Goal: Task Accomplishment & Management: Use online tool/utility

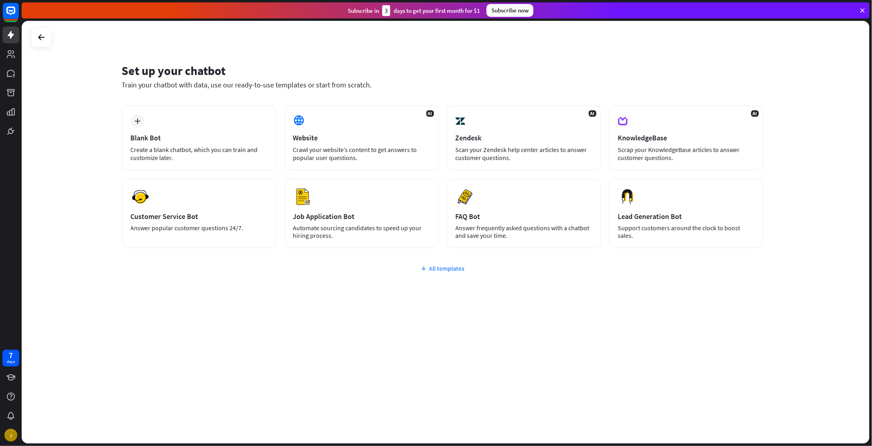
click at [453, 267] on div "All templates" at bounding box center [443, 268] width 642 height 8
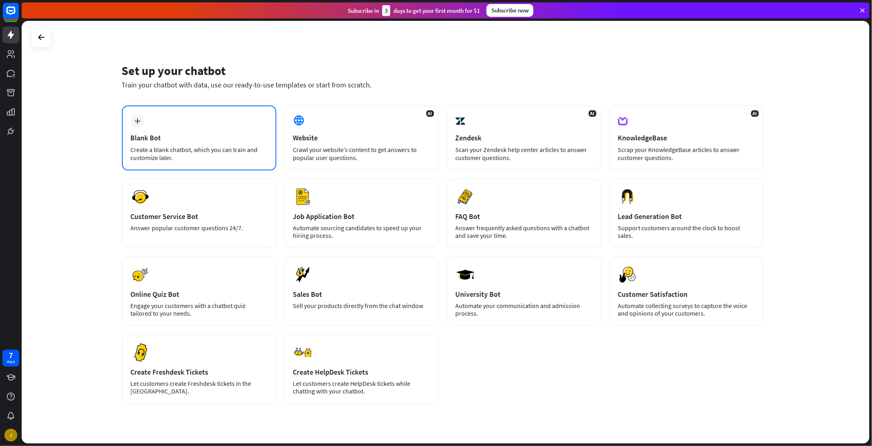
click at [219, 147] on div "Create a blank chatbot, which you can train and customize later." at bounding box center [199, 154] width 137 height 16
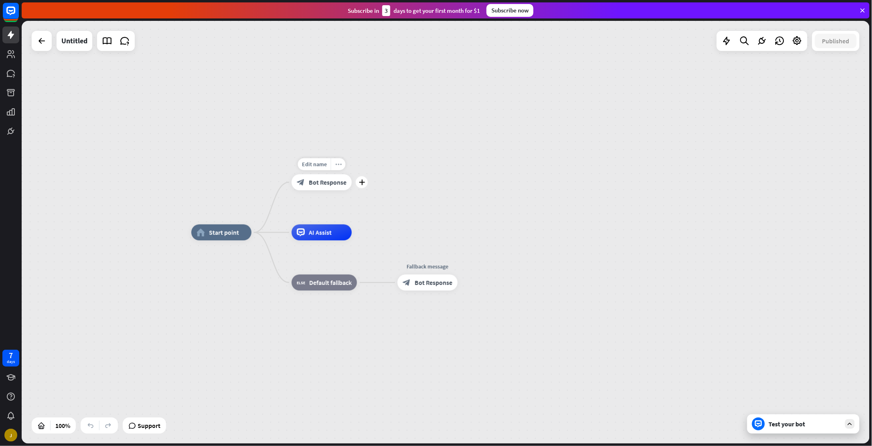
click at [339, 165] on icon "more_horiz" at bounding box center [338, 164] width 6 height 6
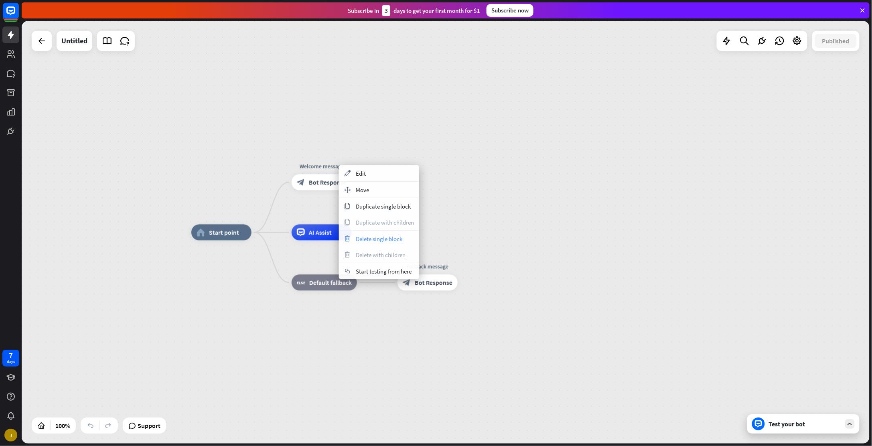
click at [374, 242] on span "Delete single block" at bounding box center [379, 239] width 47 height 8
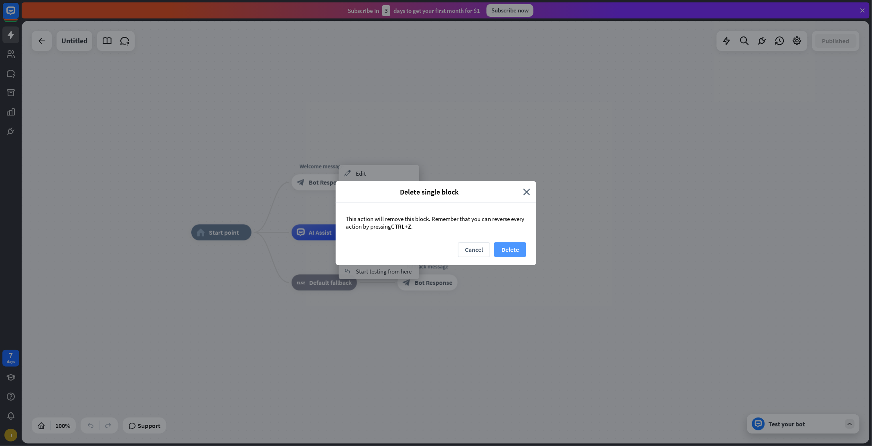
click at [510, 242] on button "Delete" at bounding box center [510, 249] width 32 height 15
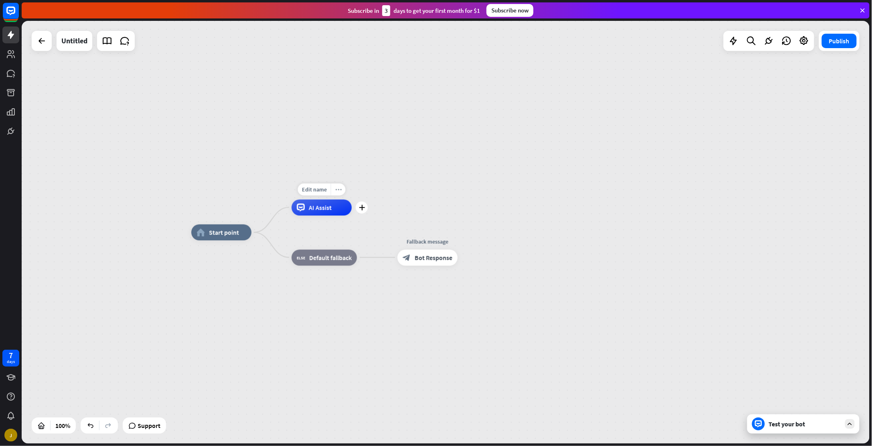
click at [335, 193] on div "more_horiz" at bounding box center [338, 189] width 15 height 12
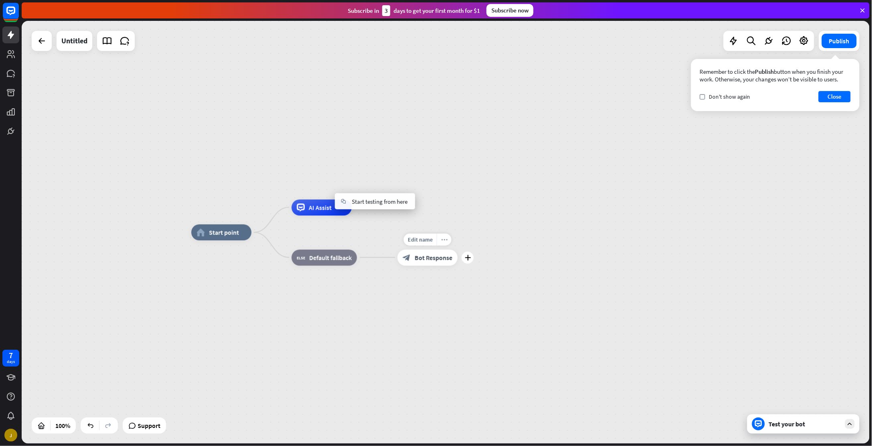
click at [445, 243] on div "more_horiz" at bounding box center [444, 240] width 15 height 12
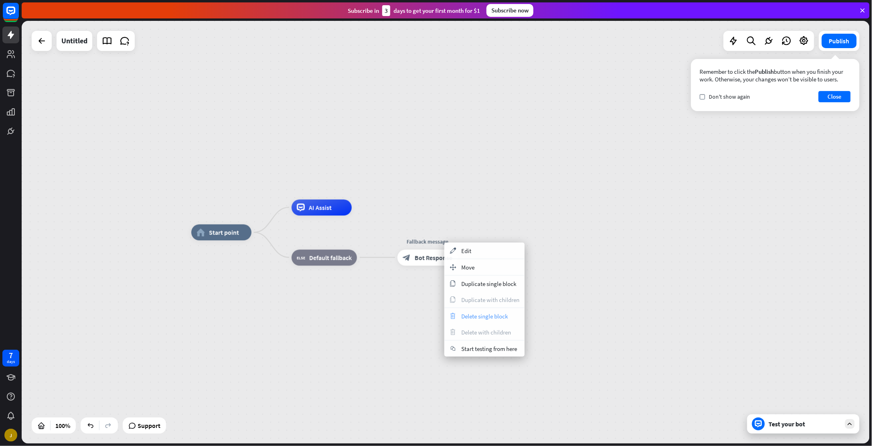
click at [504, 316] on span "Delete single block" at bounding box center [484, 317] width 47 height 8
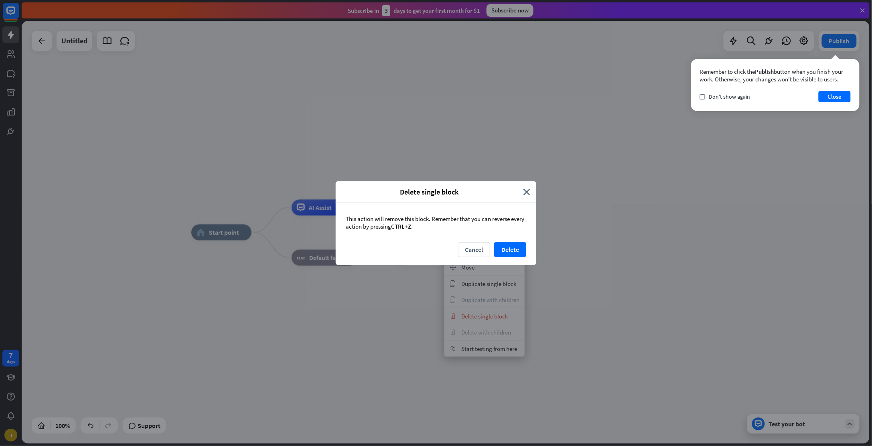
click at [511, 242] on div "Cancel Delete" at bounding box center [436, 253] width 201 height 23
click at [513, 247] on button "Delete" at bounding box center [510, 249] width 32 height 15
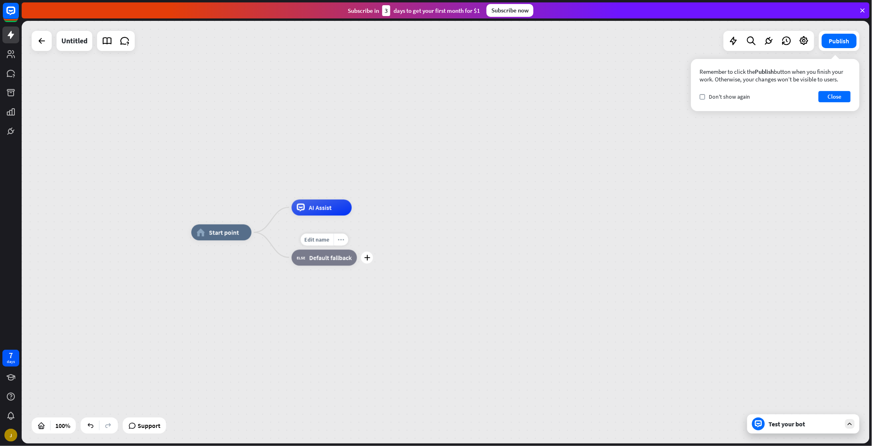
click at [343, 239] on icon "more_horiz" at bounding box center [341, 240] width 6 height 6
click at [343, 239] on div "chat Start testing from here" at bounding box center [383, 247] width 80 height 16
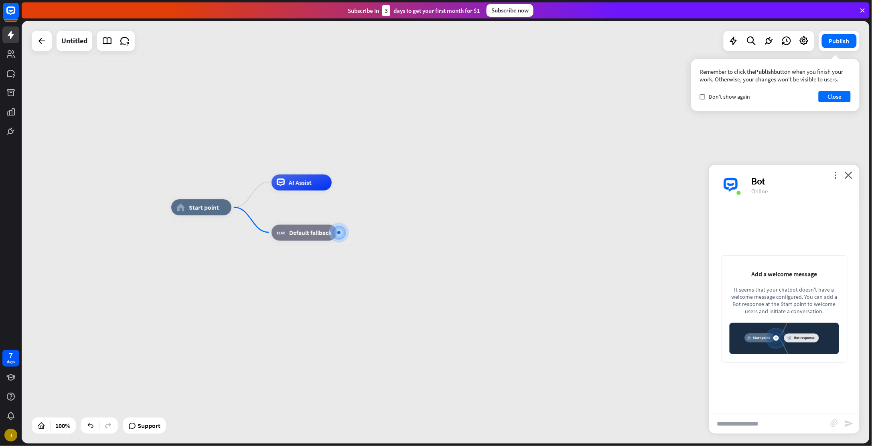
click at [854, 179] on div "more_vert close Bot Online" at bounding box center [784, 185] width 150 height 40
click at [850, 176] on icon "close" at bounding box center [849, 175] width 8 height 8
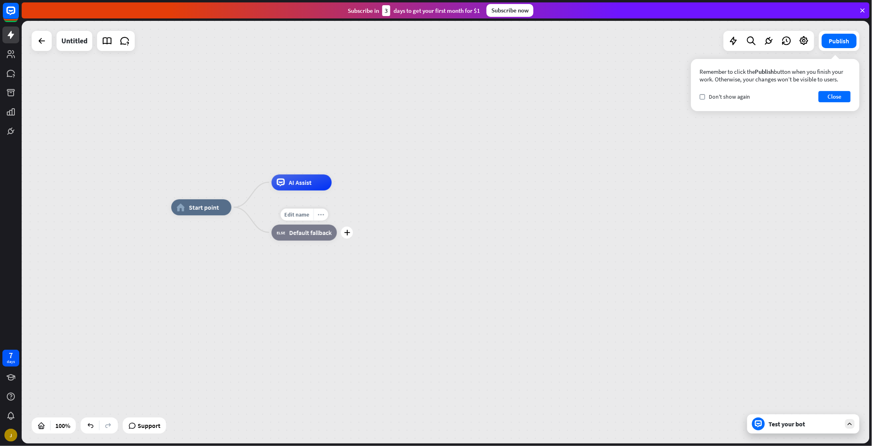
click at [325, 213] on div "more_horiz" at bounding box center [320, 215] width 15 height 12
click at [325, 225] on div "plus block_fallback Default fallback" at bounding box center [304, 233] width 65 height 16
click at [224, 192] on div "more_horiz" at bounding box center [218, 189] width 15 height 12
click at [323, 175] on div "Edit name more_horiz plus AI Assist" at bounding box center [302, 183] width 60 height 16
click at [322, 162] on div "more_horiz" at bounding box center [318, 164] width 15 height 12
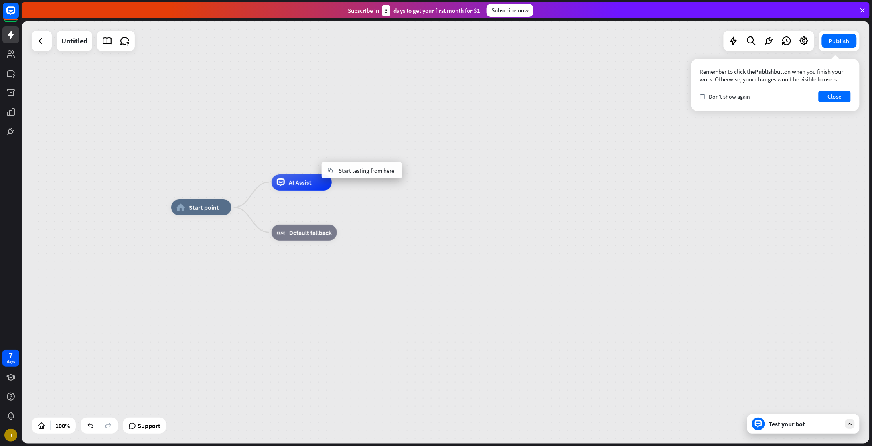
click at [208, 246] on div "Edit name more_horiz home_2 Start point AI Assist block_fallback Default fallba…" at bounding box center [595, 418] width 848 height 423
click at [827, 96] on button "Close" at bounding box center [835, 96] width 32 height 11
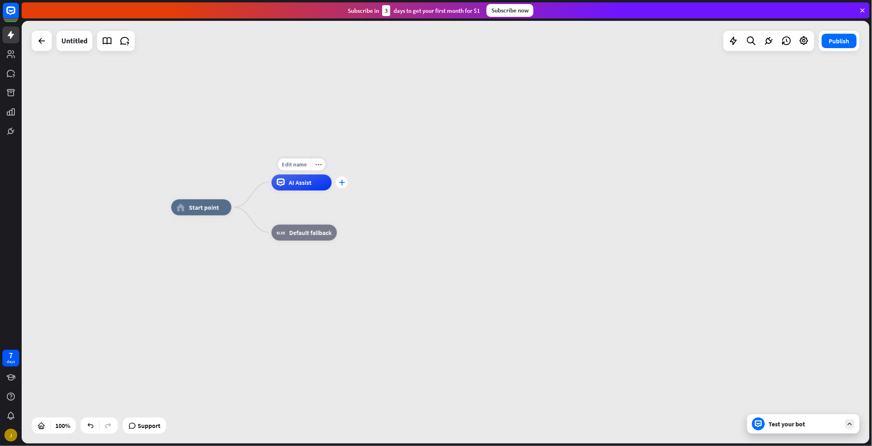
click at [342, 181] on icon "plus" at bounding box center [342, 183] width 6 height 6
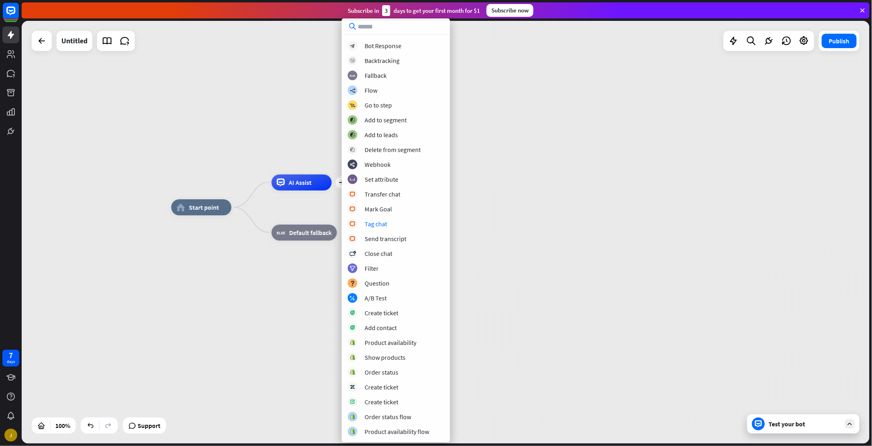
click at [311, 297] on div "home_2 Start point plus AI Assist block_fallback Default fallback" at bounding box center [595, 418] width 848 height 423
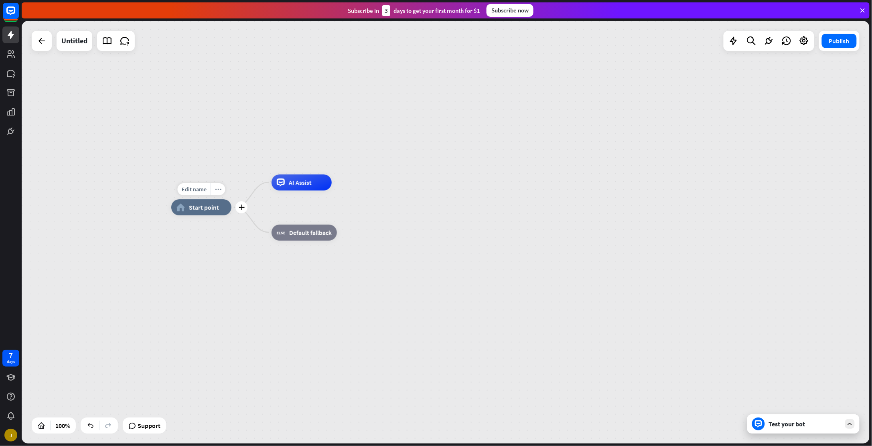
click at [215, 187] on icon "more_horiz" at bounding box center [218, 190] width 6 height 6
click at [209, 201] on div "home_2 Start point" at bounding box center [201, 207] width 60 height 16
click at [195, 187] on span "Edit name" at bounding box center [194, 189] width 25 height 7
click at [217, 188] on icon "more_horiz" at bounding box center [218, 190] width 6 height 6
click at [246, 211] on span "Collapse all" at bounding box center [248, 212] width 29 height 8
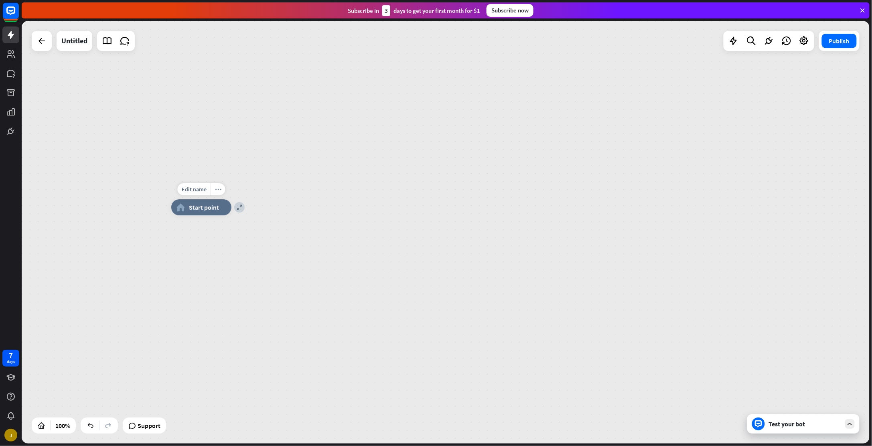
click at [217, 191] on icon "more_horiz" at bounding box center [218, 190] width 6 height 6
click at [336, 238] on div "expand home_2 Start point" at bounding box center [595, 418] width 848 height 423
click at [216, 185] on div "more_horiz" at bounding box center [218, 189] width 15 height 12
click at [245, 194] on span "Expand" at bounding box center [242, 194] width 19 height 8
click at [214, 189] on div "more_horiz" at bounding box center [218, 189] width 15 height 12
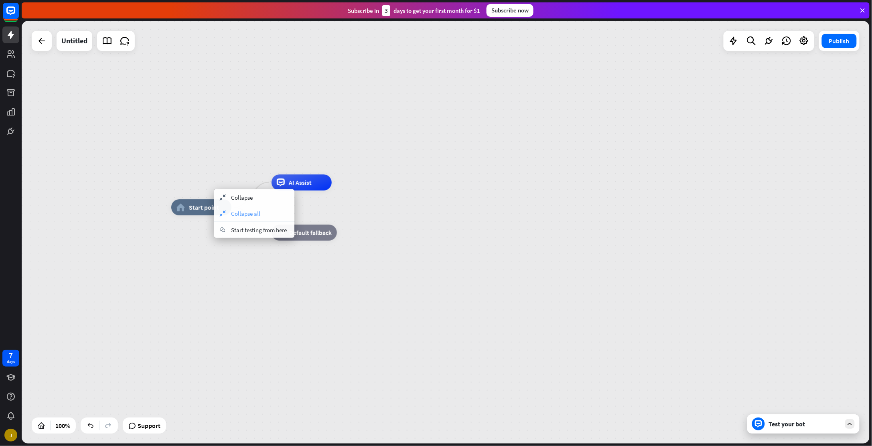
click at [235, 215] on span "Collapse all" at bounding box center [245, 214] width 29 height 8
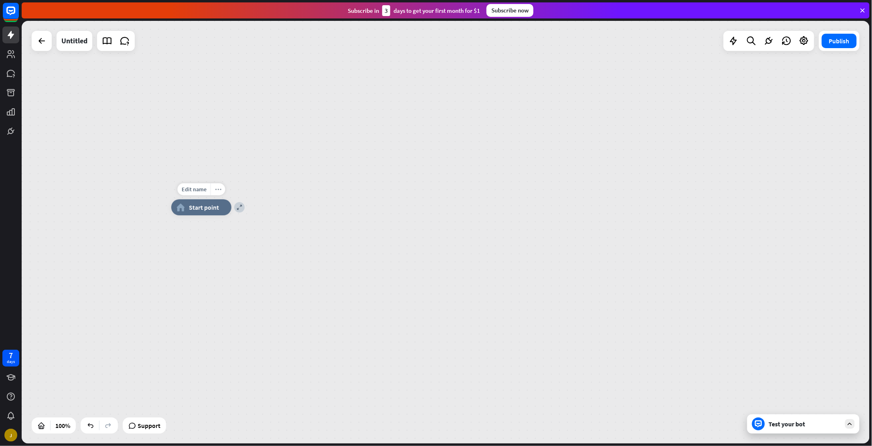
click at [215, 191] on icon "more_horiz" at bounding box center [218, 190] width 6 height 6
click at [230, 222] on div "expand Expand all" at bounding box center [255, 215] width 80 height 16
click at [320, 167] on icon "more_horiz" at bounding box center [318, 164] width 6 height 6
click at [342, 181] on div "chat Start testing from here" at bounding box center [360, 175] width 80 height 16
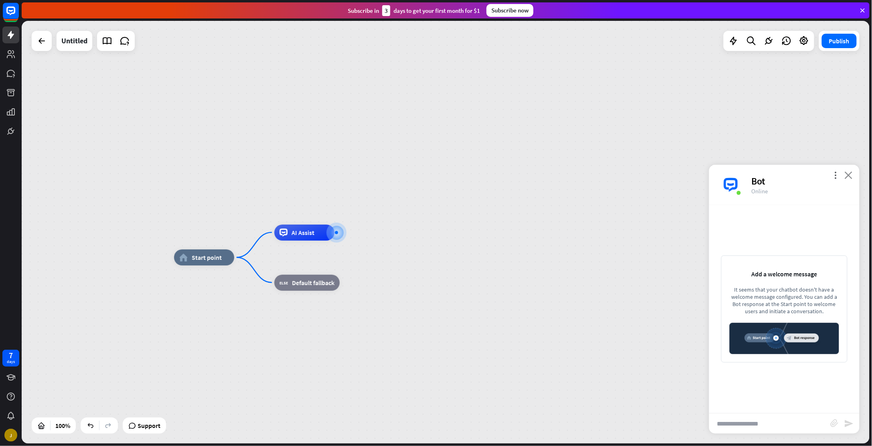
click at [847, 175] on icon "close" at bounding box center [849, 175] width 8 height 8
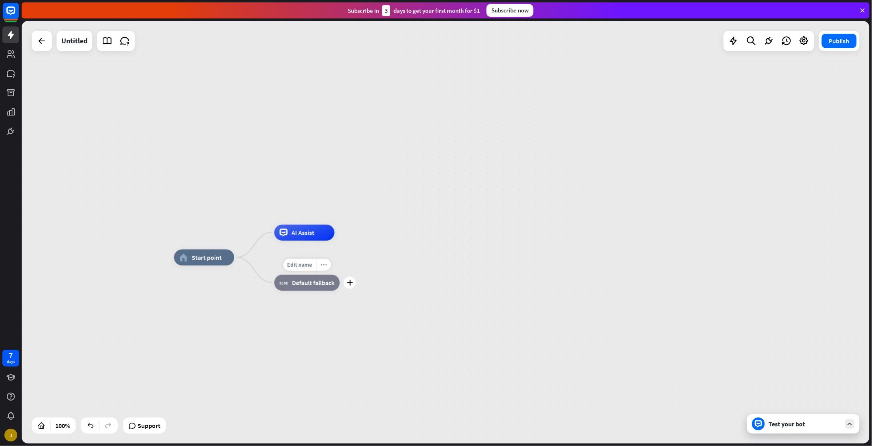
click at [329, 266] on div "more_horiz" at bounding box center [323, 265] width 15 height 12
click at [380, 276] on span "Start testing from here" at bounding box center [374, 274] width 56 height 8
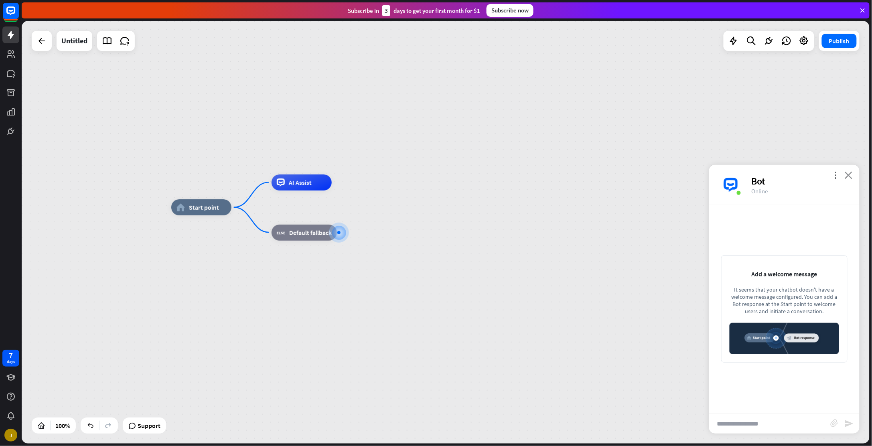
click at [851, 176] on icon "close" at bounding box center [849, 175] width 8 height 8
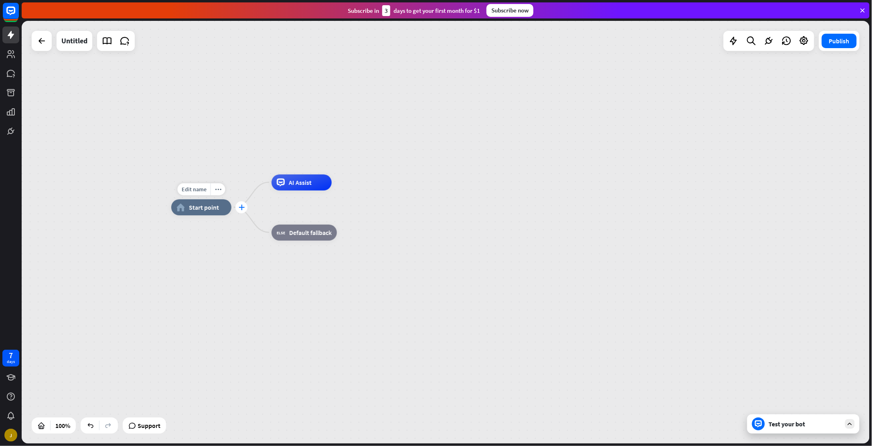
click at [237, 211] on div "plus" at bounding box center [242, 207] width 12 height 12
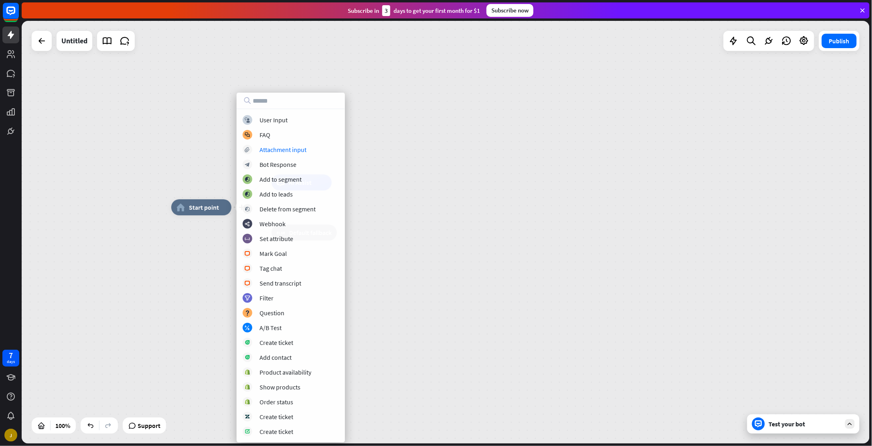
click at [166, 256] on div "plus home_2 Start point AI Assist block_fallback Default fallback" at bounding box center [446, 232] width 848 height 423
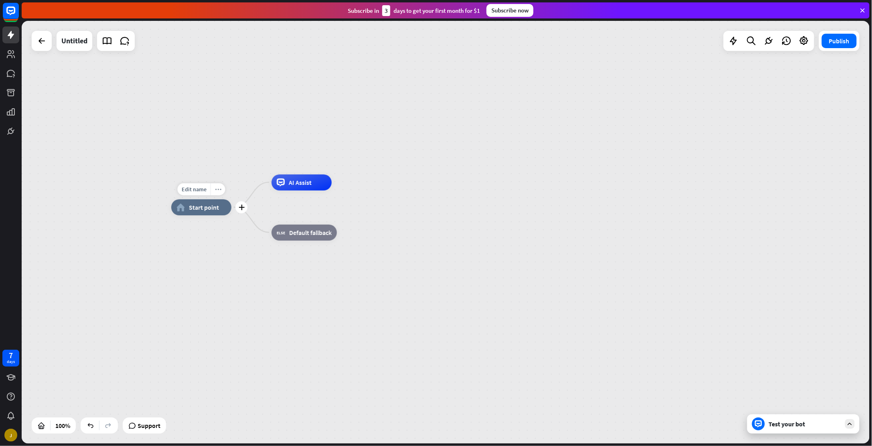
click at [217, 191] on icon "more_horiz" at bounding box center [218, 190] width 6 height 6
click at [232, 217] on div "collapse Collapse all" at bounding box center [257, 215] width 80 height 16
click at [218, 185] on div "more_horiz" at bounding box center [218, 189] width 15 height 12
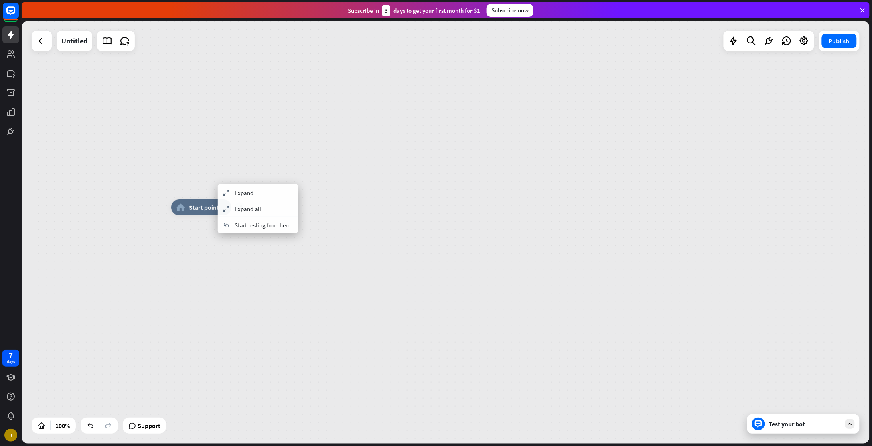
click at [237, 266] on div "expand home_2 Start point" at bounding box center [595, 418] width 848 height 423
click at [242, 210] on div "expand" at bounding box center [239, 207] width 10 height 10
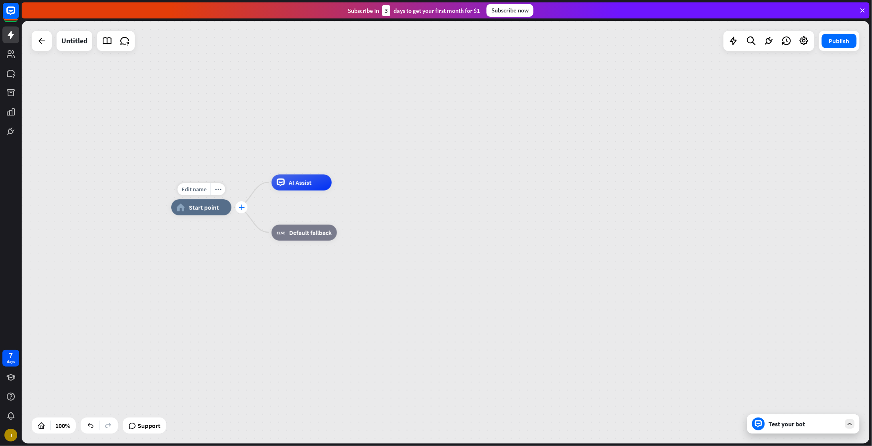
click at [241, 212] on div "plus" at bounding box center [242, 207] width 12 height 12
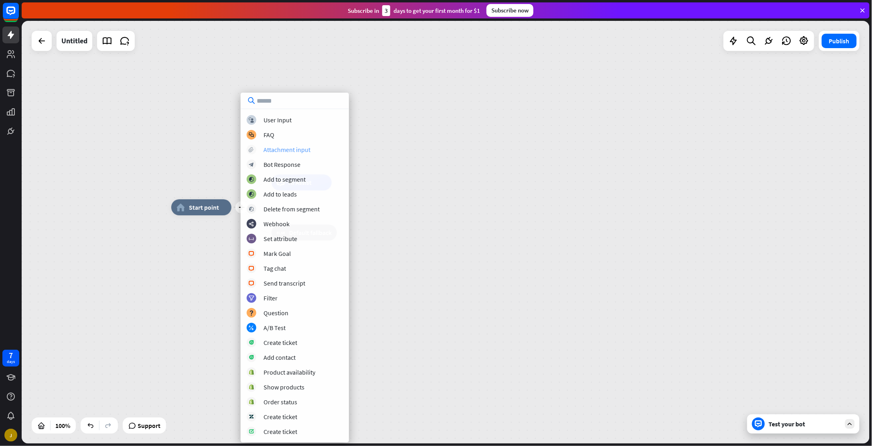
click at [283, 150] on div "Attachment input" at bounding box center [287, 150] width 47 height 8
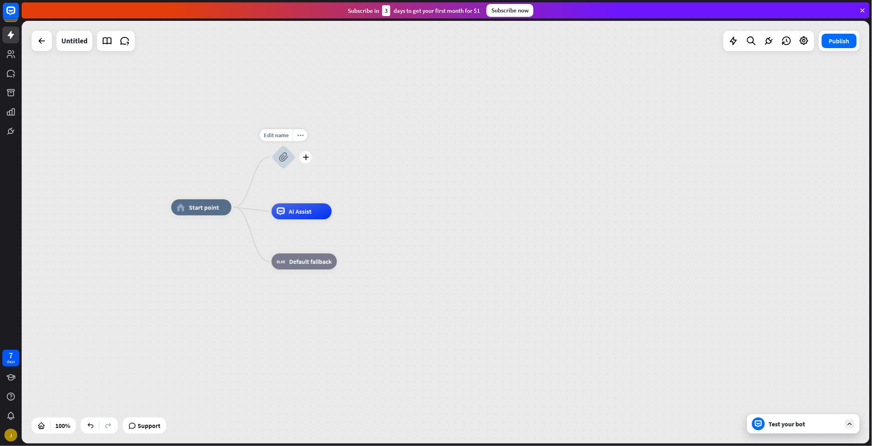
click at [286, 157] on icon "block_attachment" at bounding box center [284, 157] width 10 height 10
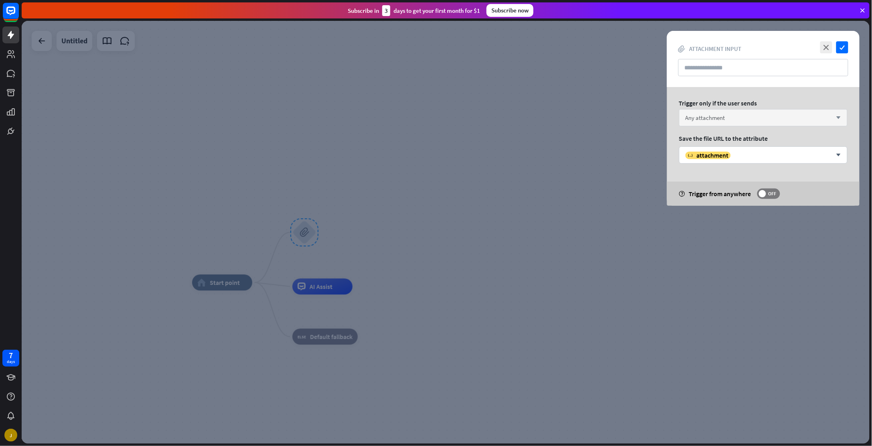
click at [830, 117] on div "Any attachment arrow_down" at bounding box center [763, 117] width 169 height 17
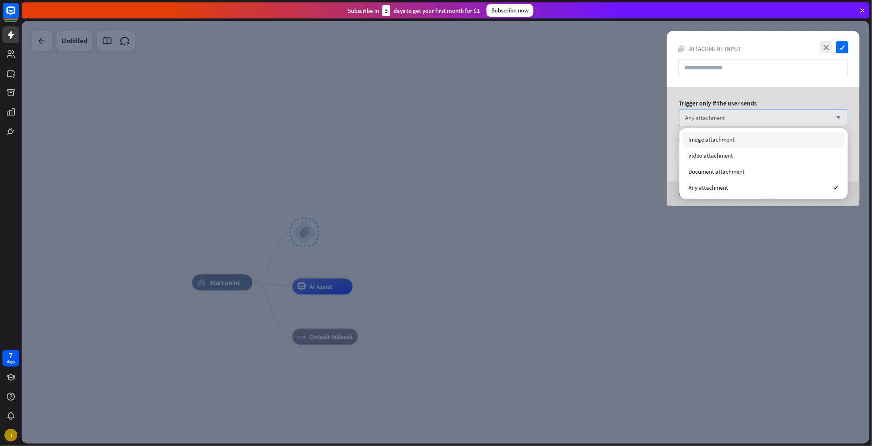
click at [830, 116] on div "Any attachment arrow_down" at bounding box center [763, 117] width 169 height 17
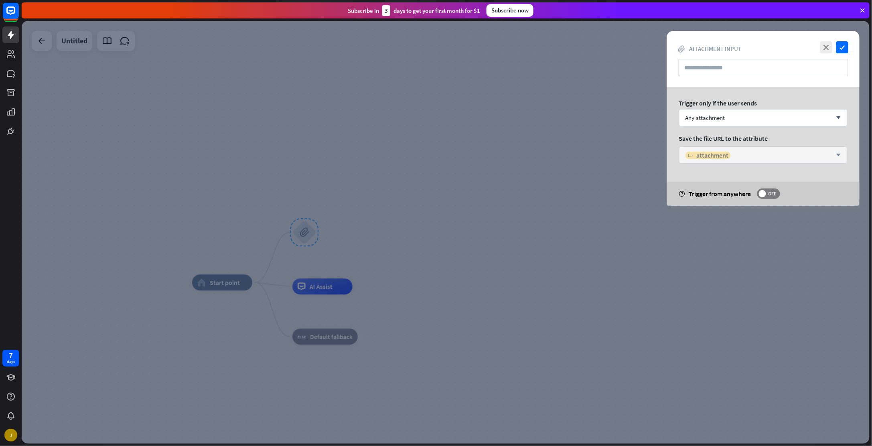
click at [709, 154] on span "attachment" at bounding box center [713, 155] width 32 height 8
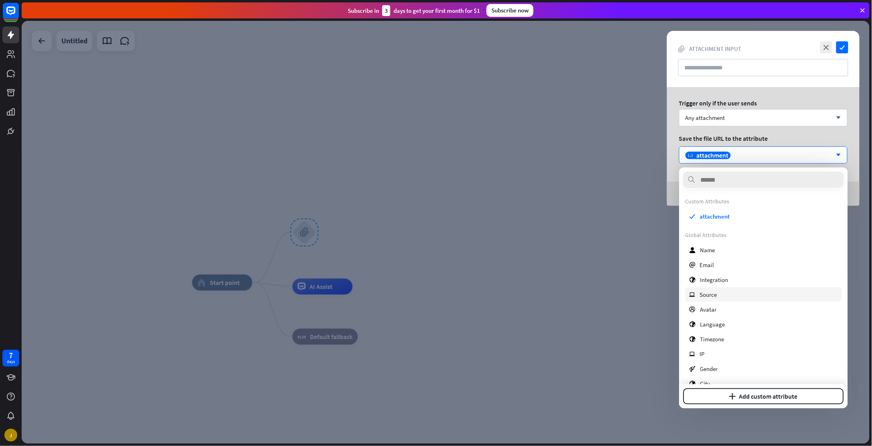
click at [723, 290] on div "ip Source" at bounding box center [764, 294] width 156 height 14
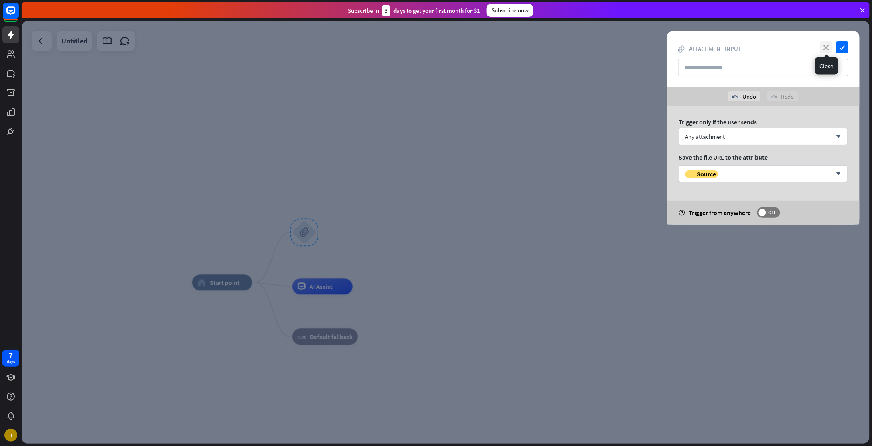
click at [831, 46] on icon "close" at bounding box center [827, 47] width 12 height 12
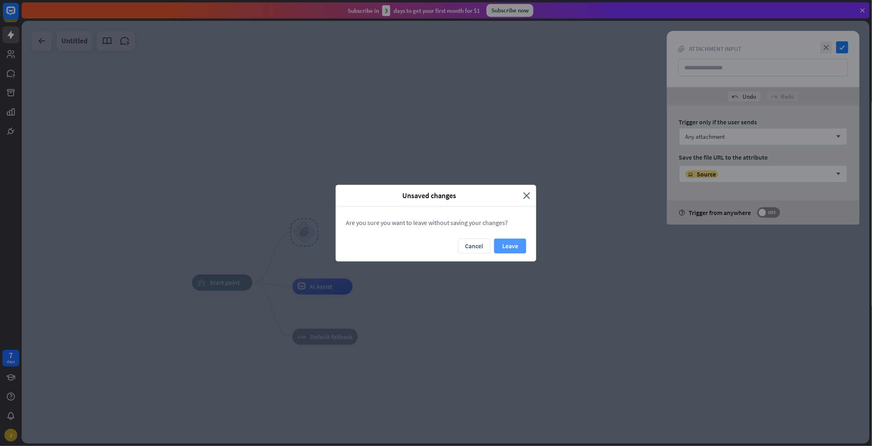
click at [512, 243] on button "Leave" at bounding box center [510, 246] width 32 height 15
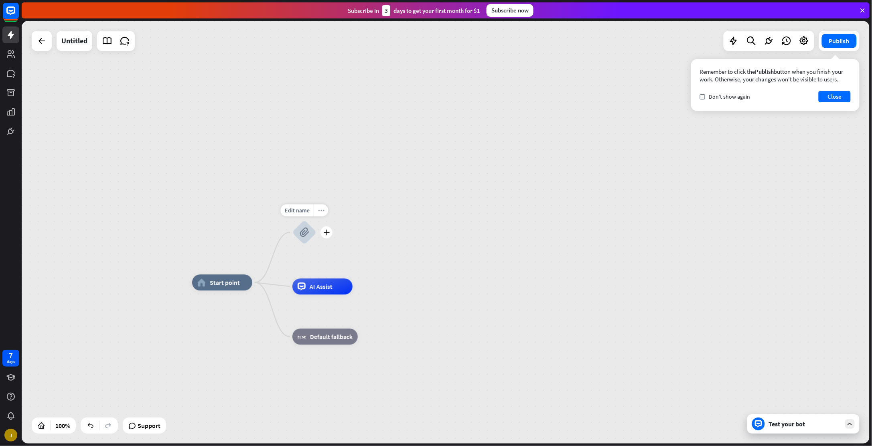
click at [320, 207] on div "more_horiz" at bounding box center [321, 211] width 15 height 12
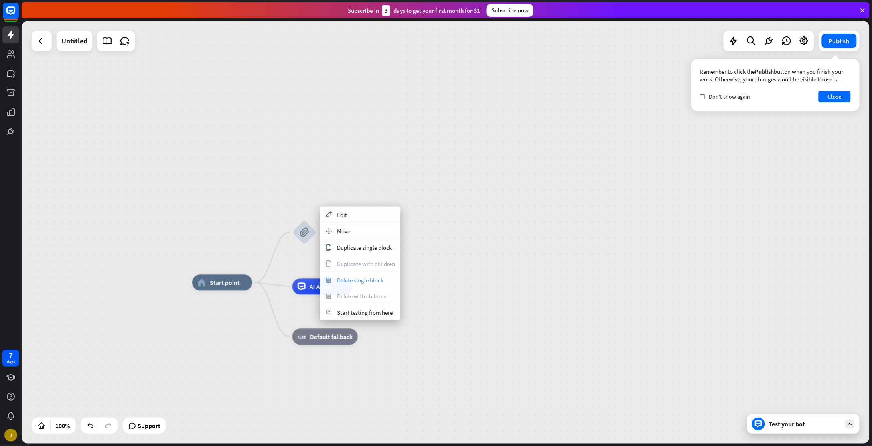
click at [372, 284] on div "trash Delete single block" at bounding box center [360, 280] width 80 height 16
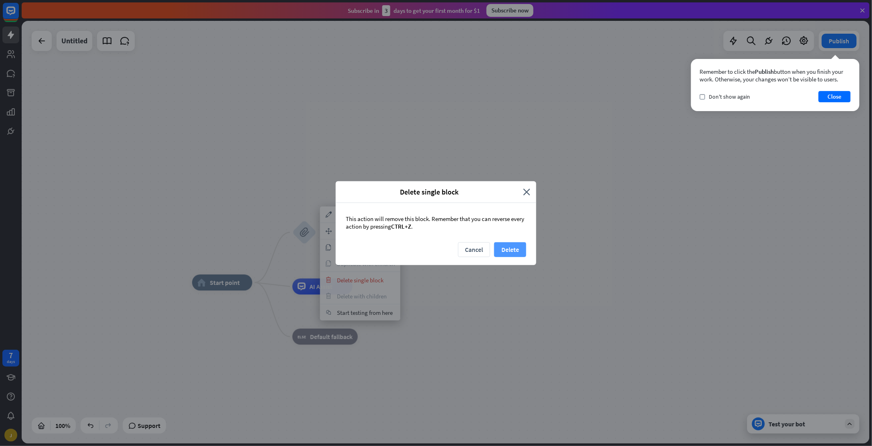
click at [524, 251] on button "Delete" at bounding box center [510, 249] width 32 height 15
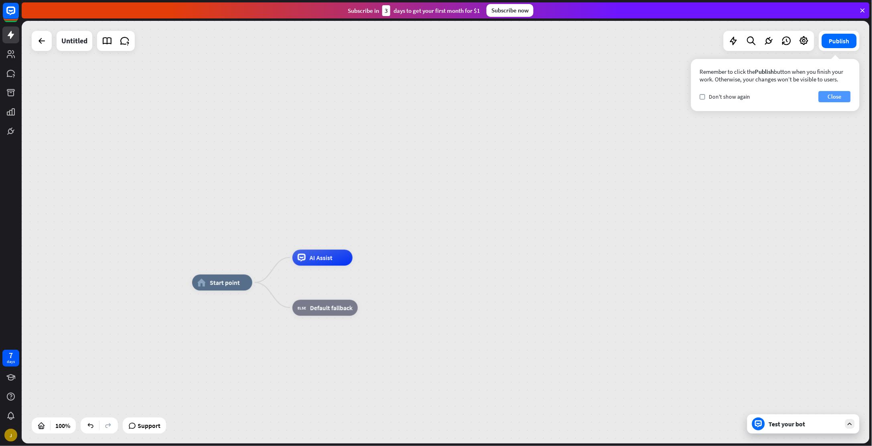
click at [833, 98] on button "Close" at bounding box center [835, 96] width 32 height 11
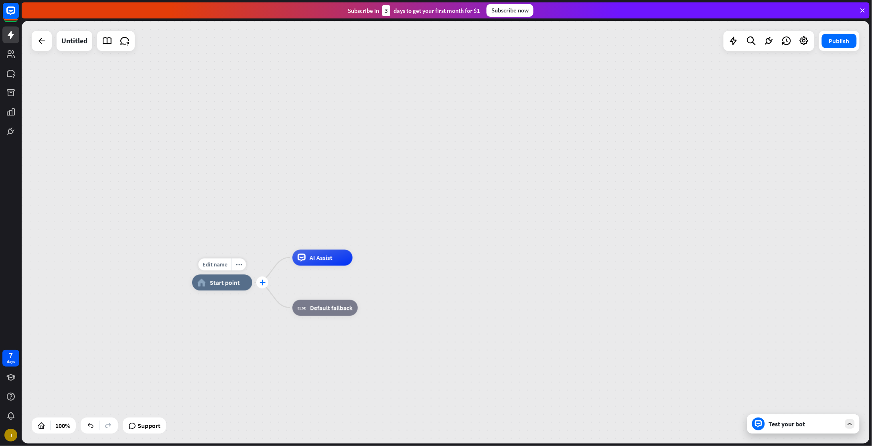
click at [260, 284] on icon "plus" at bounding box center [263, 283] width 6 height 6
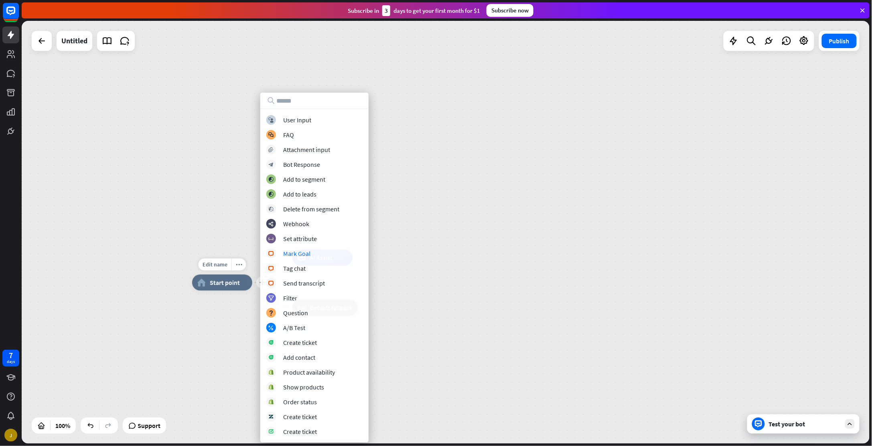
click at [207, 281] on div "home_2 Start point" at bounding box center [222, 283] width 60 height 16
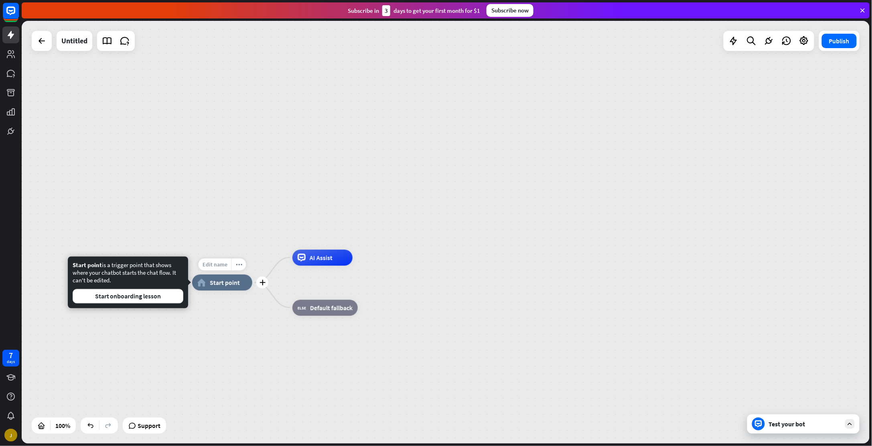
click at [223, 262] on span "Edit name" at bounding box center [215, 264] width 25 height 7
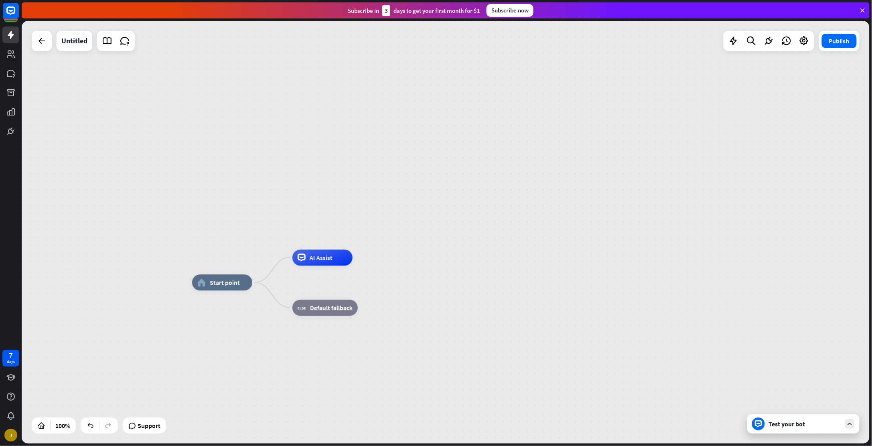
click at [241, 268] on div "more_horiz" at bounding box center [239, 265] width 15 height 12
click at [303, 229] on div "home_2 Start point Edit name more_horiz AI Assist block_fallback Default fallba…" at bounding box center [446, 232] width 848 height 423
click at [239, 266] on icon "more_horiz" at bounding box center [239, 265] width 6 height 6
click at [221, 244] on div "home_2 Start point AI Assist block_fallback Default fallback" at bounding box center [446, 232] width 848 height 423
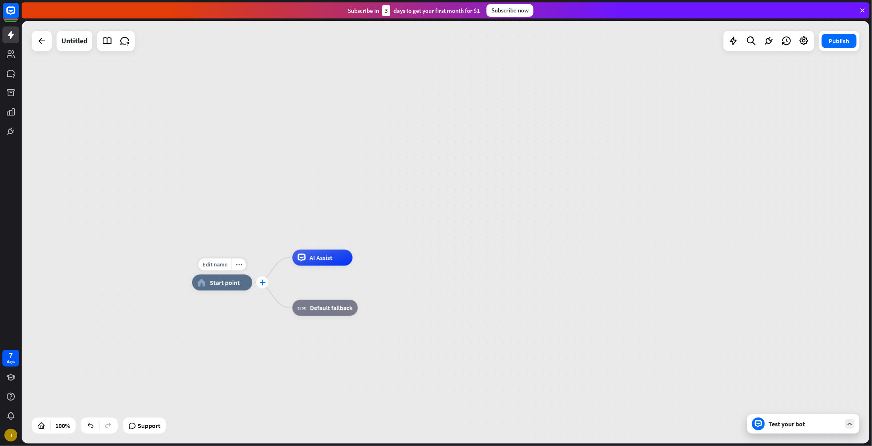
click at [266, 283] on div "plus" at bounding box center [262, 283] width 12 height 12
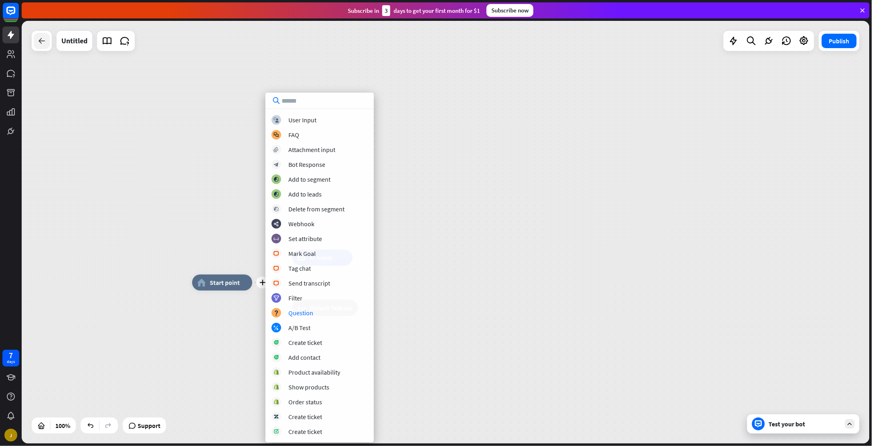
click at [44, 42] on icon at bounding box center [42, 41] width 10 height 10
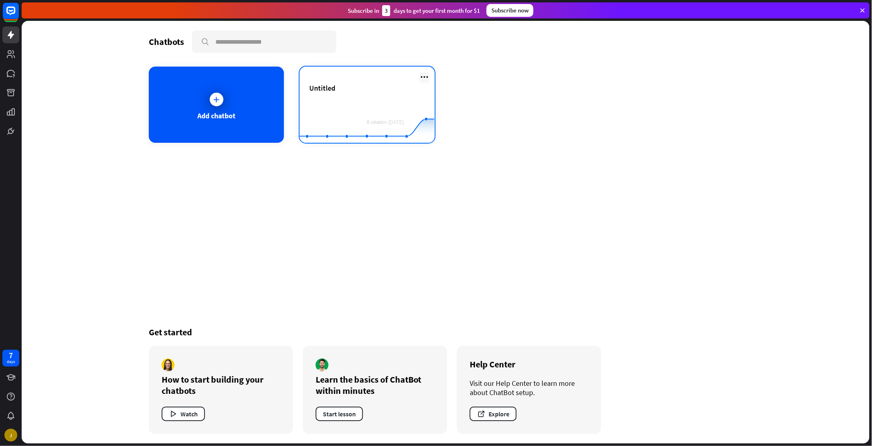
click at [422, 77] on icon at bounding box center [425, 77] width 10 height 10
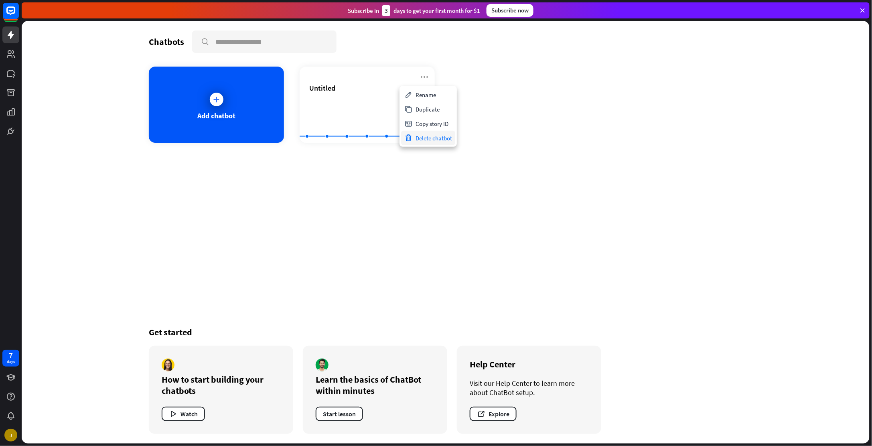
click at [428, 140] on div "Delete chatbot" at bounding box center [428, 138] width 54 height 14
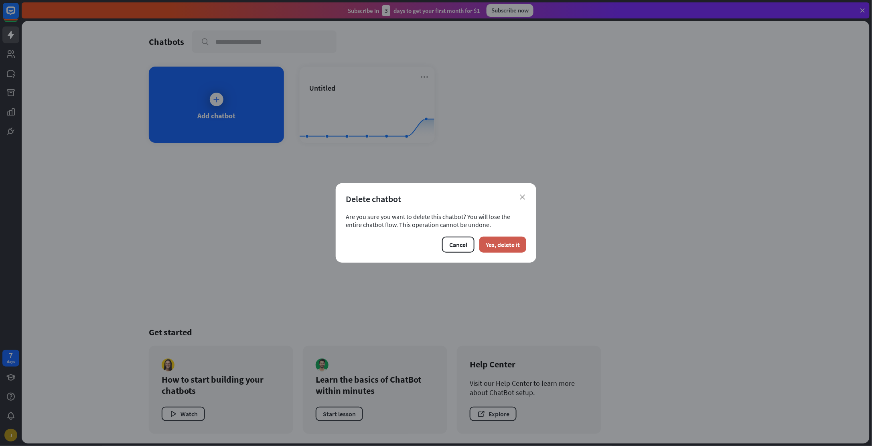
click at [498, 248] on button "Yes, delete it" at bounding box center [502, 245] width 47 height 16
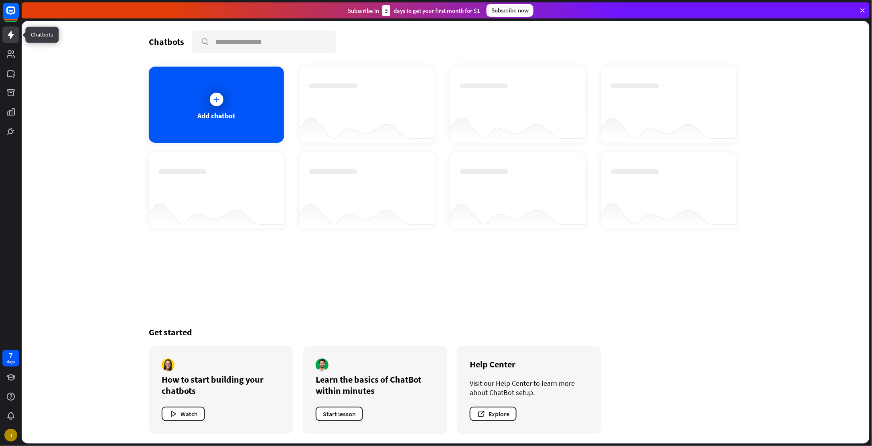
click at [6, 34] on icon at bounding box center [11, 35] width 10 height 10
click at [213, 103] on div at bounding box center [217, 100] width 14 height 14
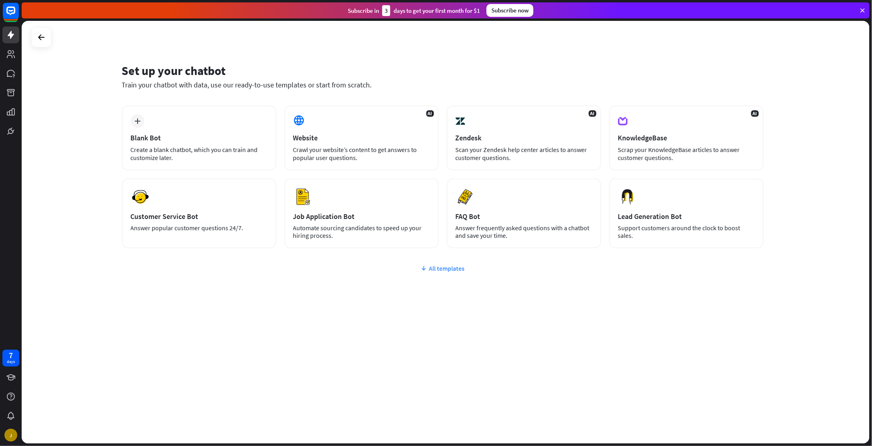
click at [443, 269] on div "All templates" at bounding box center [443, 268] width 642 height 8
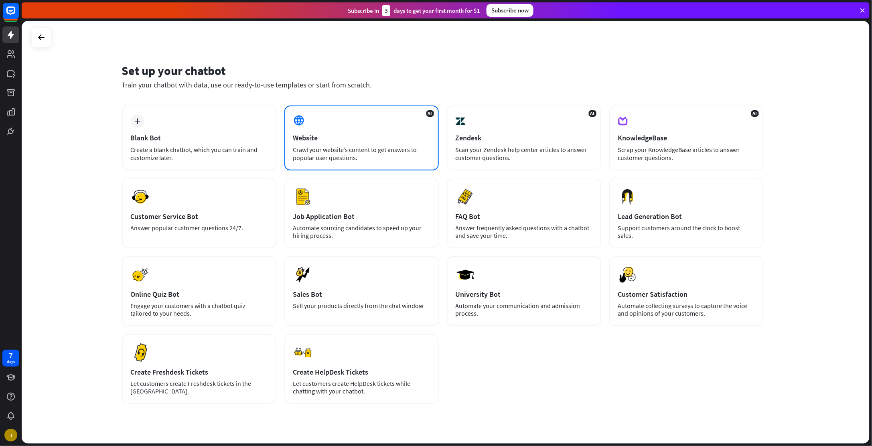
click at [410, 136] on div "Website" at bounding box center [361, 137] width 137 height 9
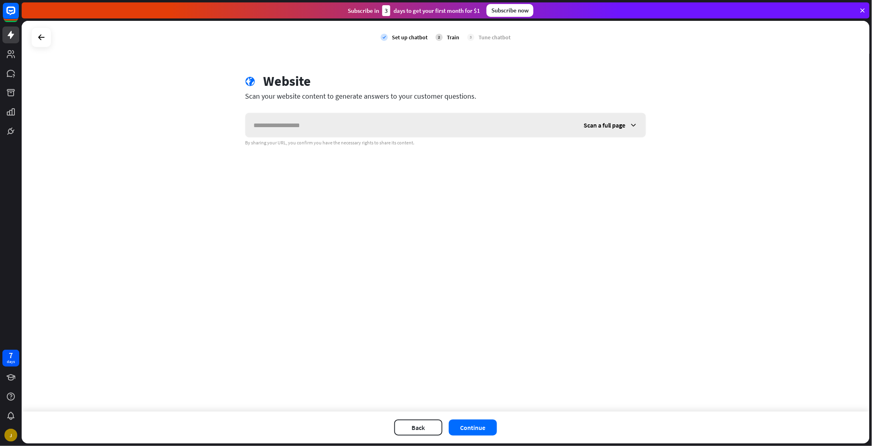
click at [639, 124] on div "Scan a full page" at bounding box center [611, 125] width 70 height 24
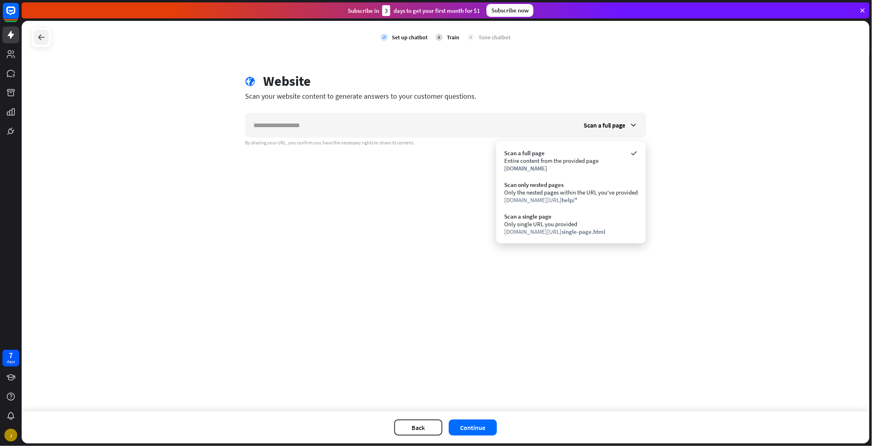
click at [39, 39] on icon at bounding box center [42, 37] width 10 height 10
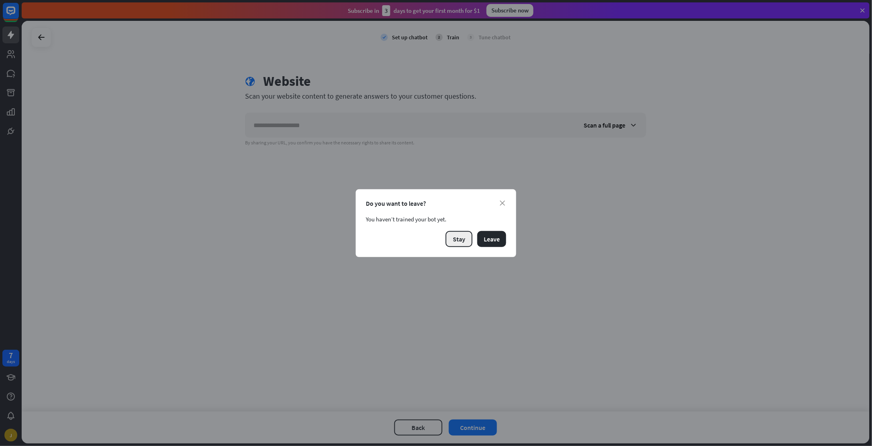
click at [462, 236] on button "Stay" at bounding box center [459, 239] width 27 height 16
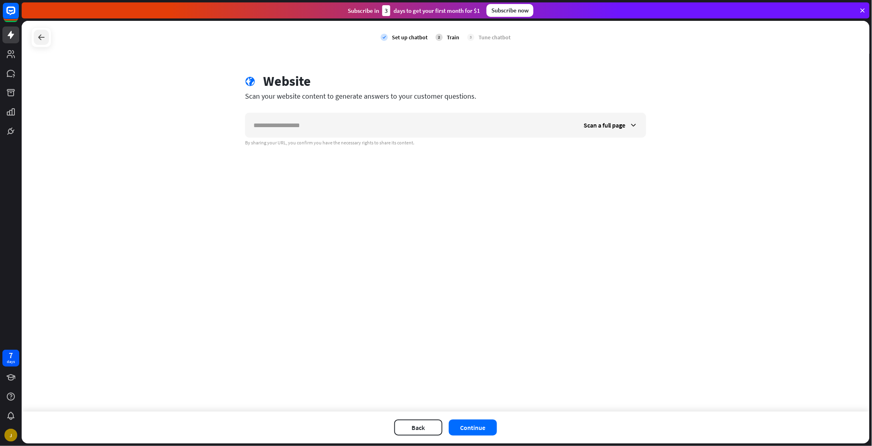
click at [35, 37] on div at bounding box center [41, 37] width 15 height 15
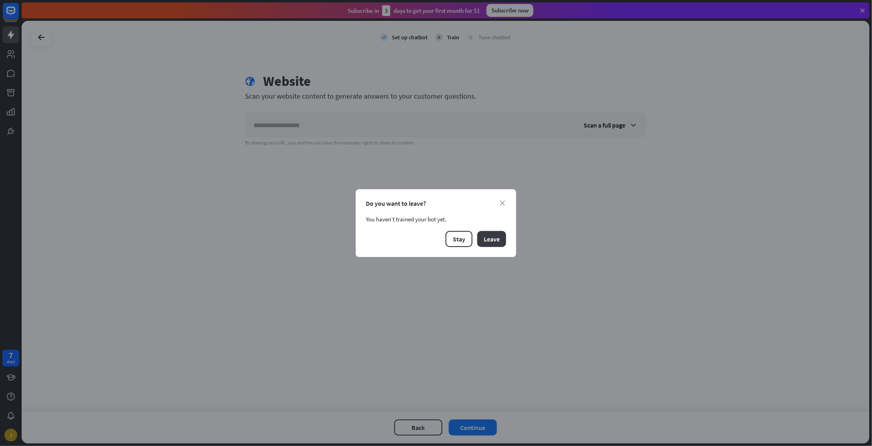
click at [493, 238] on button "Leave" at bounding box center [491, 239] width 29 height 16
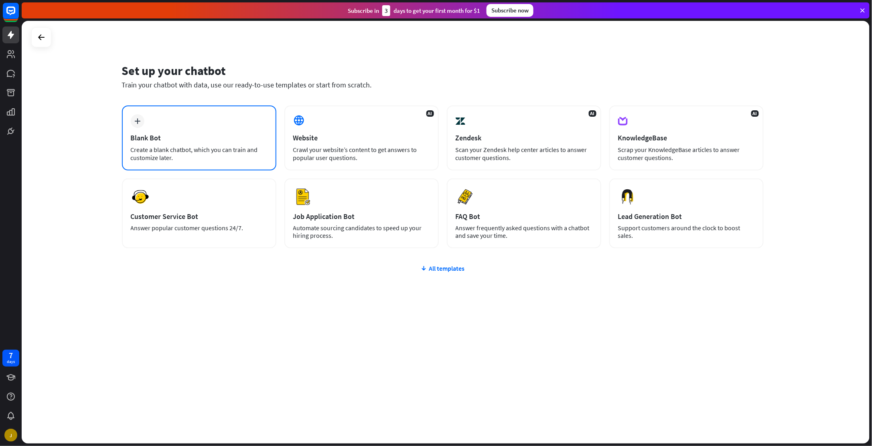
click at [189, 152] on div "Create a blank chatbot, which you can train and customize later." at bounding box center [199, 154] width 137 height 16
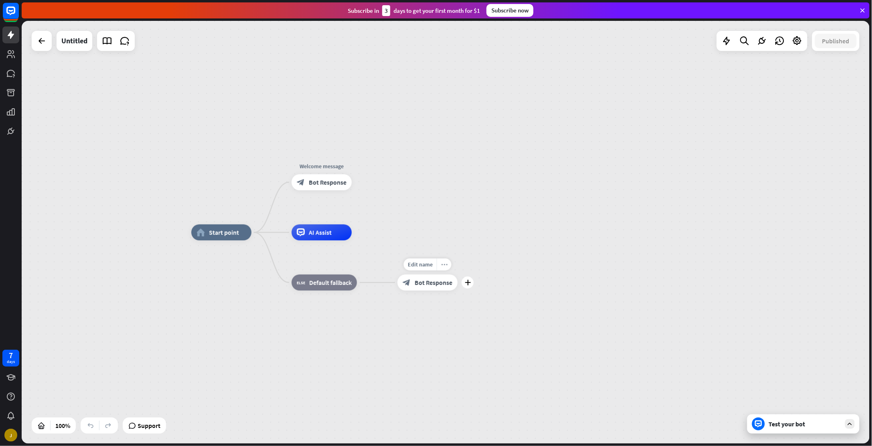
click at [448, 266] on div "more_horiz" at bounding box center [444, 265] width 15 height 12
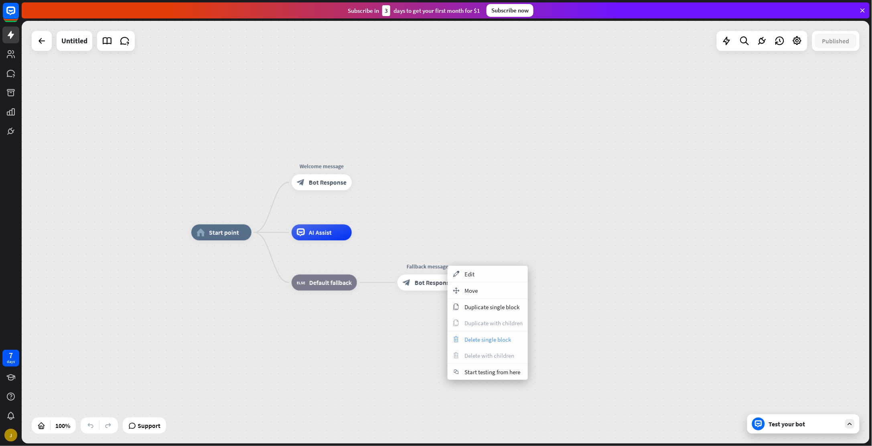
click at [509, 342] on span "Delete single block" at bounding box center [488, 340] width 47 height 8
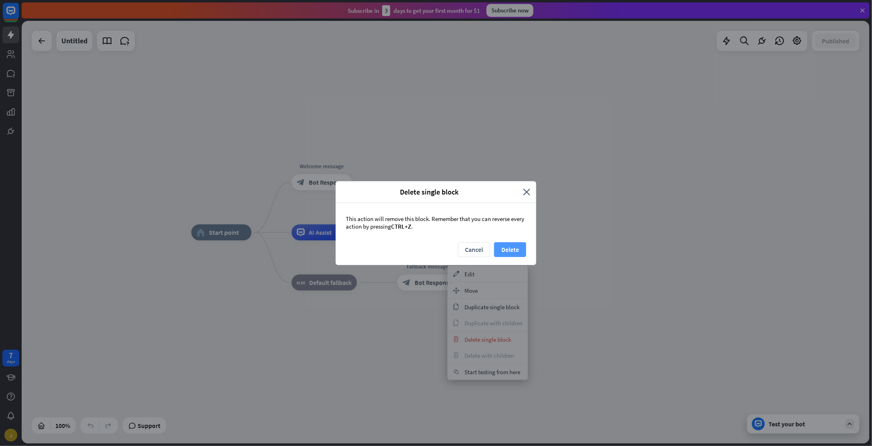
click at [514, 250] on button "Delete" at bounding box center [510, 249] width 32 height 15
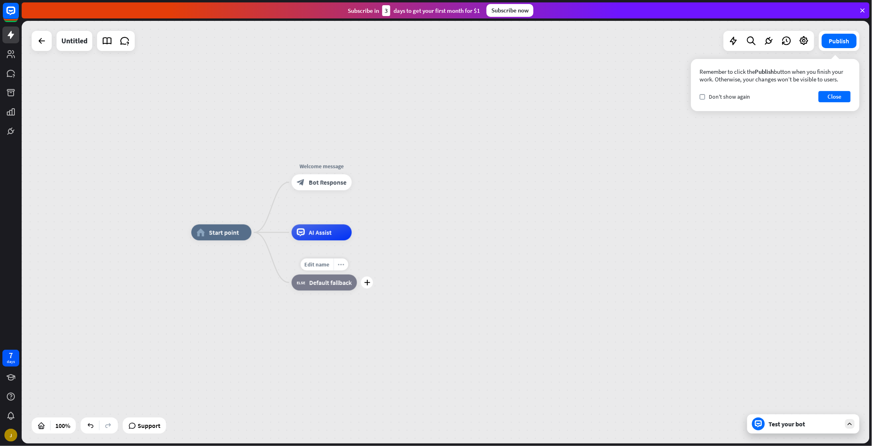
click at [345, 267] on div "more_horiz" at bounding box center [340, 265] width 15 height 12
click at [845, 95] on button "Close" at bounding box center [835, 96] width 32 height 11
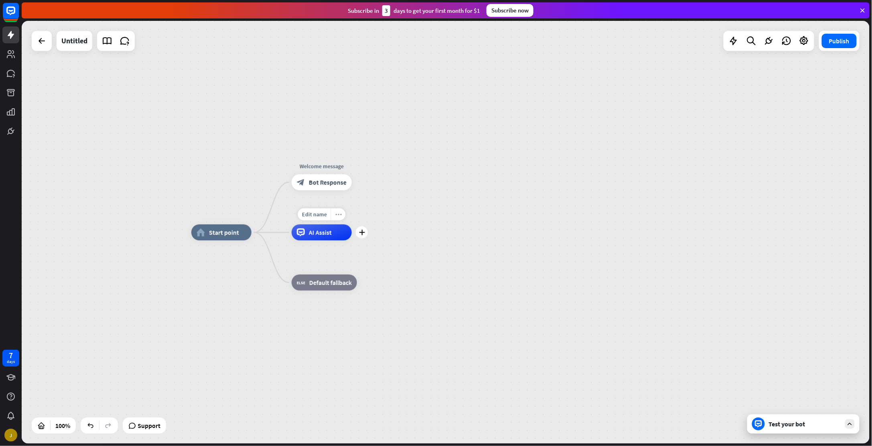
click at [336, 213] on icon "more_horiz" at bounding box center [338, 214] width 6 height 6
click at [341, 166] on div "more_horiz" at bounding box center [338, 164] width 15 height 12
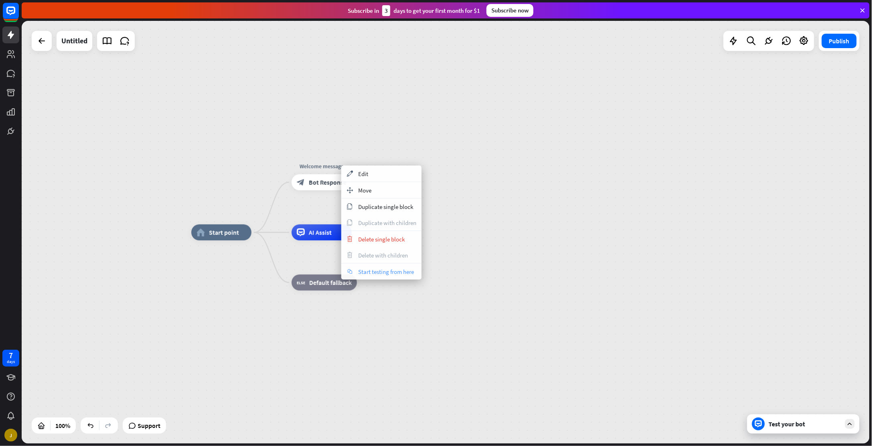
click at [374, 270] on span "Start testing from here" at bounding box center [386, 272] width 56 height 8
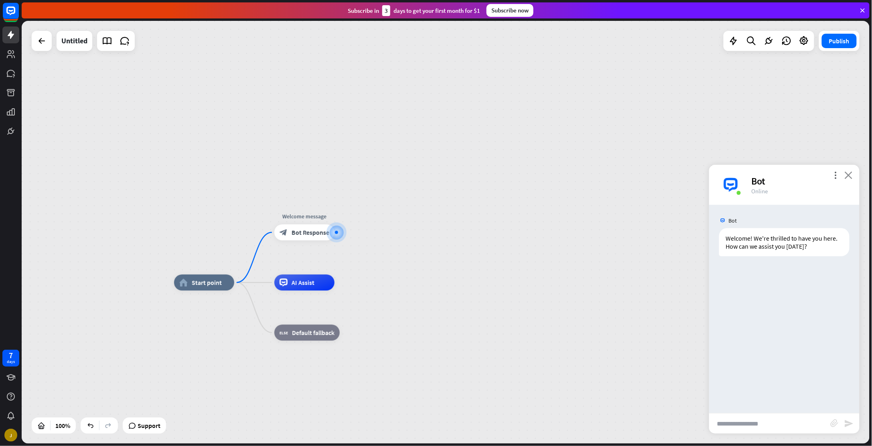
click at [849, 174] on icon "close" at bounding box center [849, 175] width 8 height 8
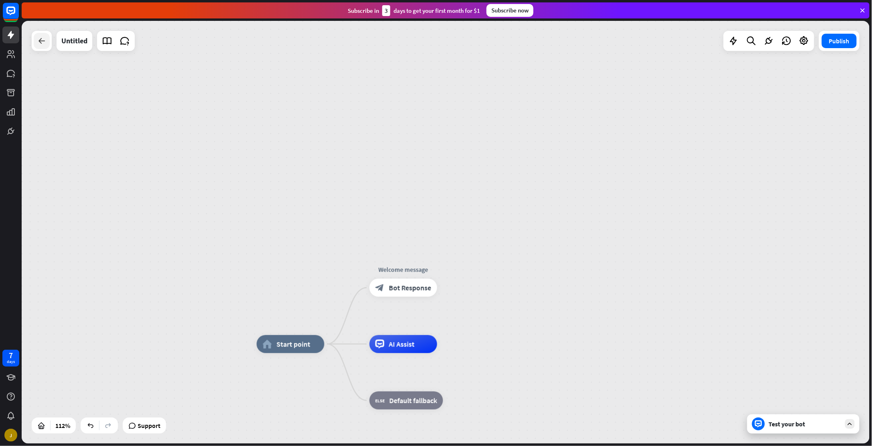
click at [46, 41] on icon at bounding box center [42, 41] width 10 height 10
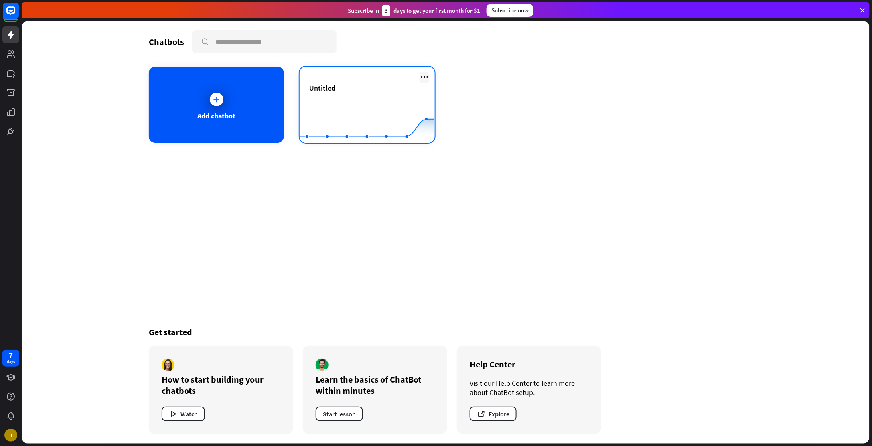
click at [422, 75] on icon at bounding box center [425, 77] width 10 height 10
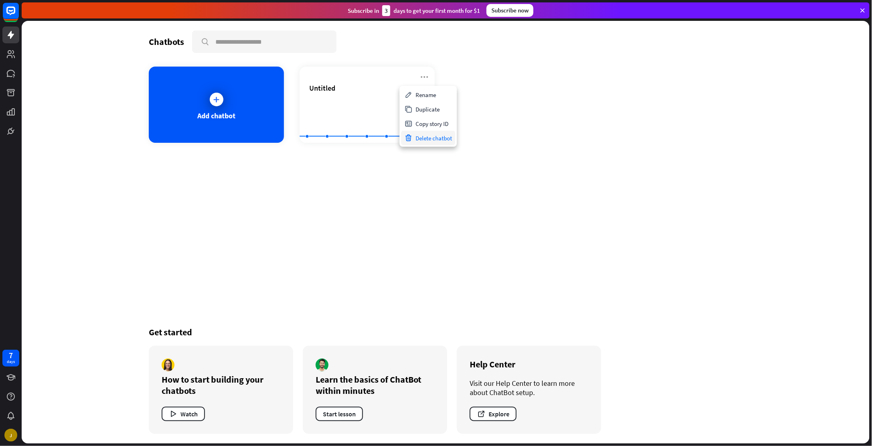
click at [419, 139] on div "Delete chatbot" at bounding box center [428, 138] width 54 height 14
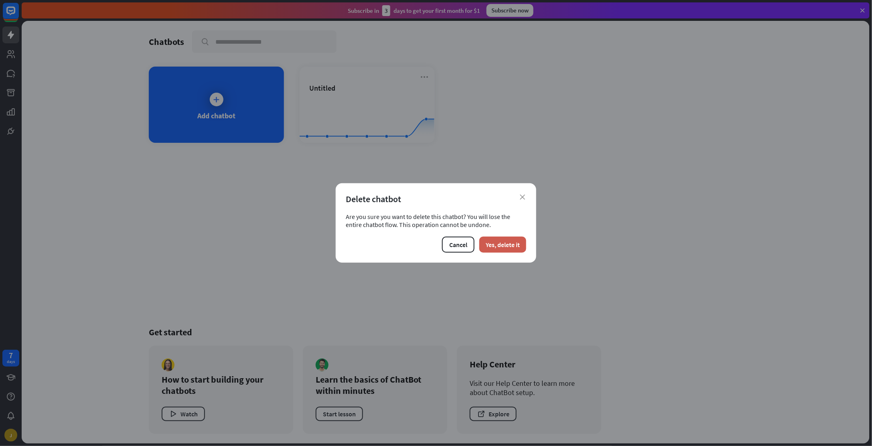
click at [506, 247] on button "Yes, delete it" at bounding box center [502, 245] width 47 height 16
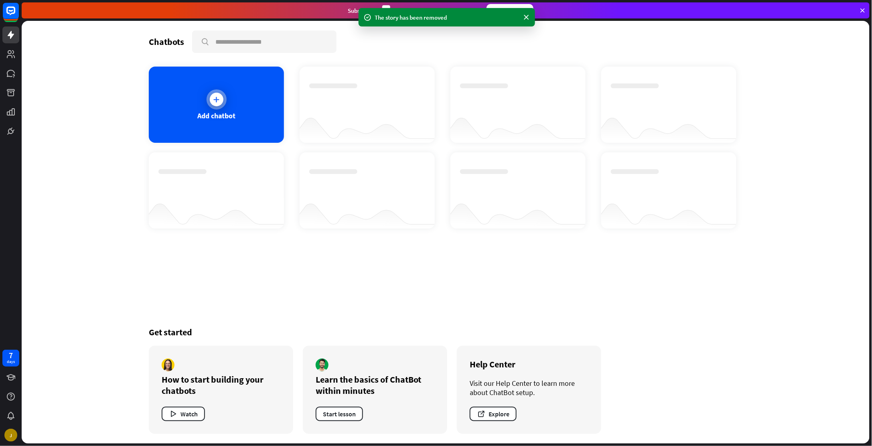
click at [211, 94] on div at bounding box center [217, 100] width 14 height 14
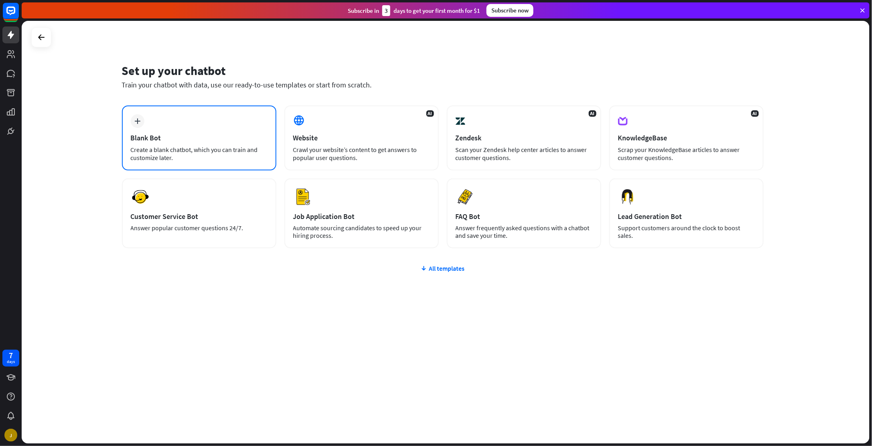
click at [242, 139] on div "Blank Bot" at bounding box center [199, 137] width 137 height 9
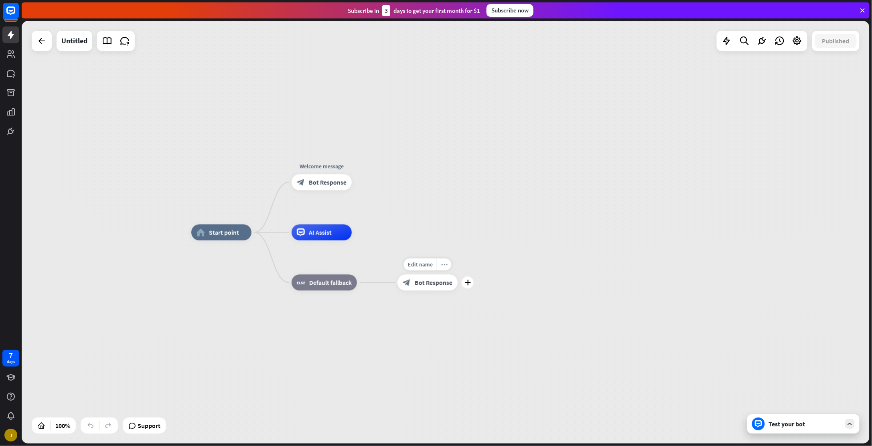
click at [445, 266] on icon "more_horiz" at bounding box center [444, 265] width 6 height 6
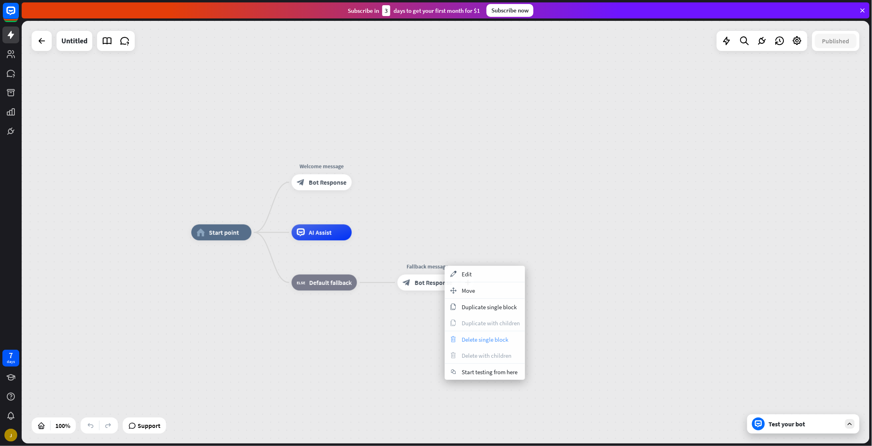
click at [488, 342] on span "Delete single block" at bounding box center [485, 340] width 47 height 8
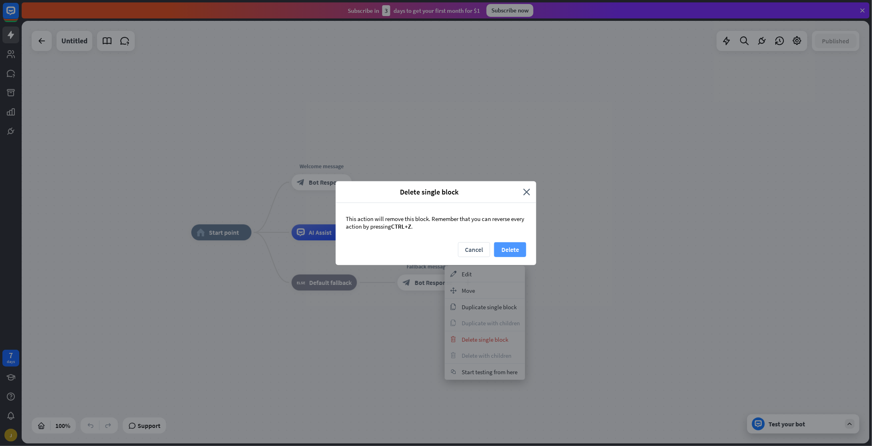
click at [514, 249] on button "Delete" at bounding box center [510, 249] width 32 height 15
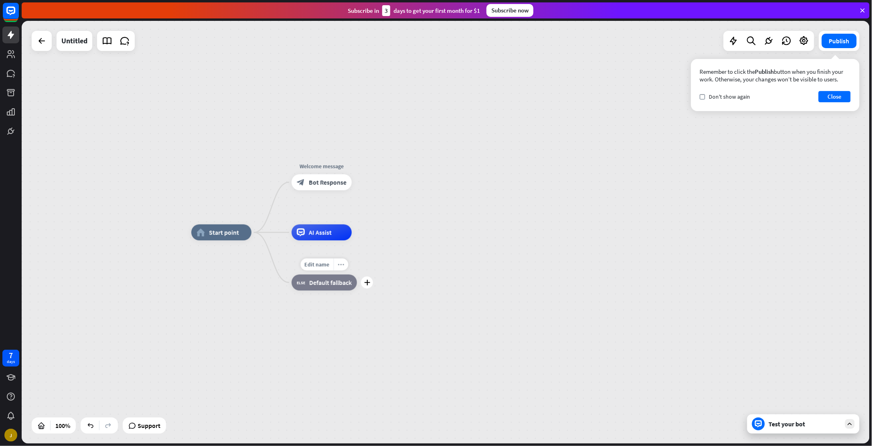
click at [339, 269] on div "more_horiz" at bounding box center [340, 265] width 15 height 12
click at [341, 215] on icon "more_horiz" at bounding box center [338, 214] width 6 height 6
click at [342, 165] on div "more_horiz" at bounding box center [338, 164] width 15 height 12
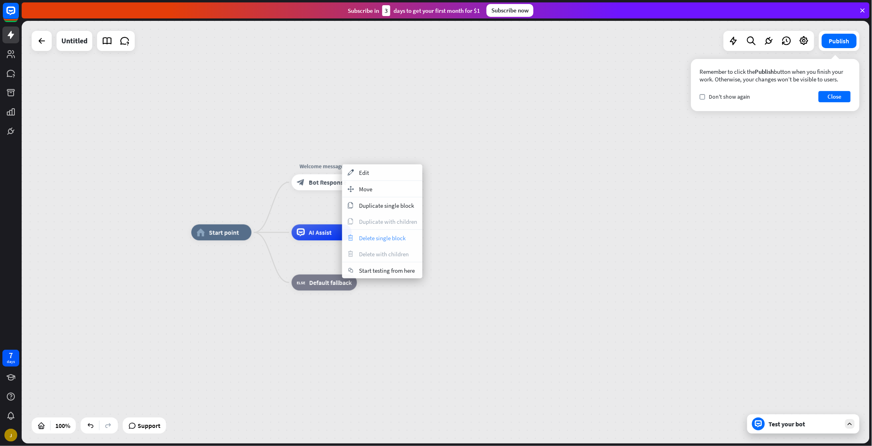
click at [373, 236] on span "Delete single block" at bounding box center [382, 238] width 47 height 8
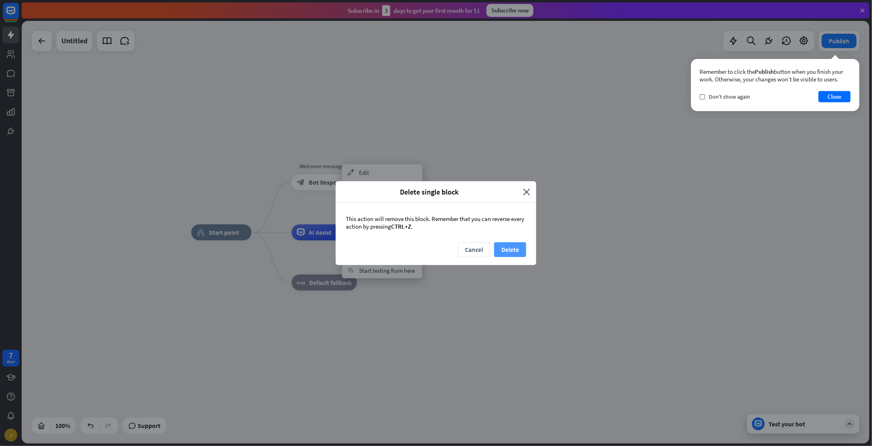
click at [515, 246] on button "Delete" at bounding box center [510, 249] width 32 height 15
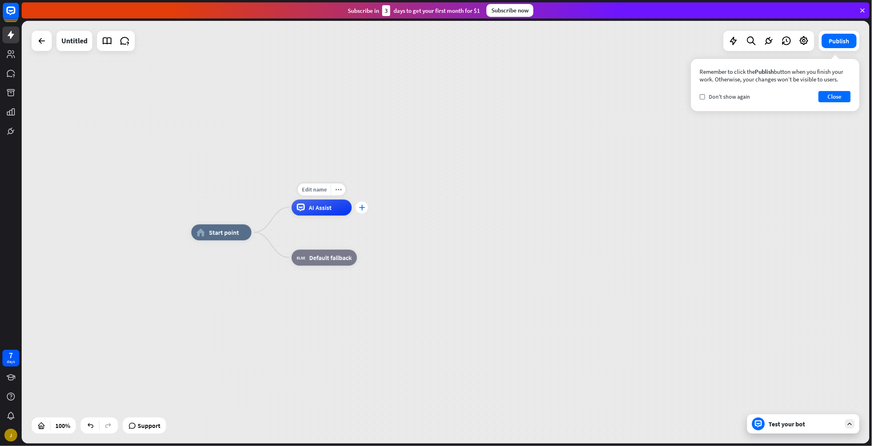
click at [363, 207] on icon "plus" at bounding box center [362, 208] width 6 height 6
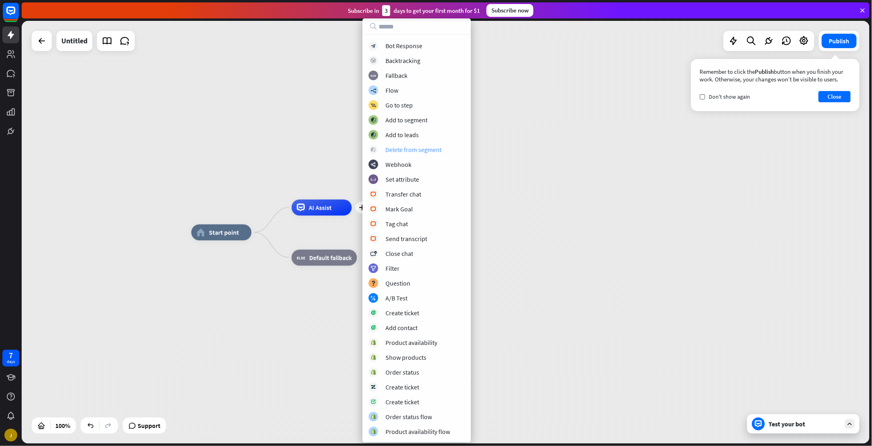
click at [418, 150] on div "Delete from segment" at bounding box center [414, 150] width 56 height 8
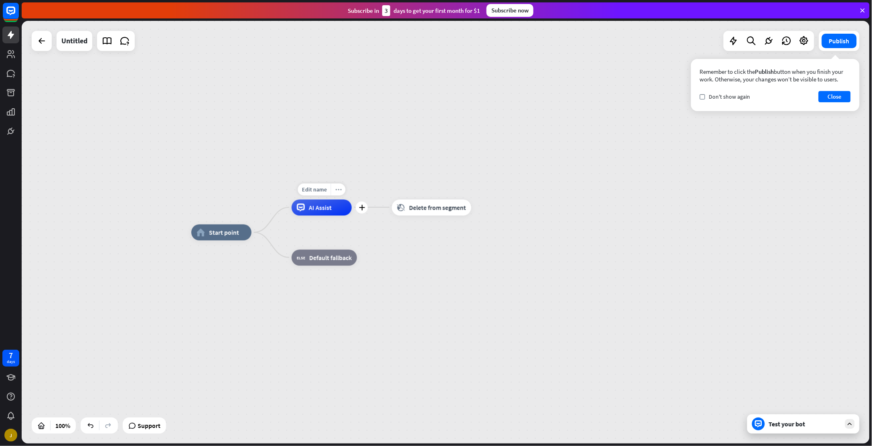
click at [340, 190] on icon "more_horiz" at bounding box center [338, 190] width 6 height 6
click at [373, 215] on span "Collapse all" at bounding box center [371, 215] width 29 height 8
click at [239, 214] on icon "more_horiz" at bounding box center [238, 214] width 6 height 6
click at [260, 254] on span "Collapse all" at bounding box center [270, 255] width 29 height 8
